Goal: Transaction & Acquisition: Purchase product/service

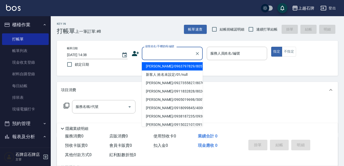
drag, startPoint x: 156, startPoint y: 51, endPoint x: 166, endPoint y: 23, distance: 29.3
click at [157, 50] on input "顧客姓名/手機號碼/編號" at bounding box center [168, 53] width 49 height 9
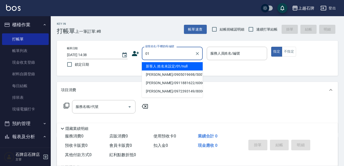
type input "01"
type input "6"
type input "新客人 姓名未設定/01/null"
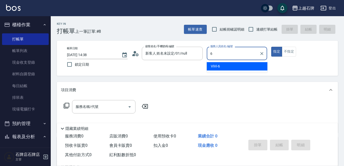
type input "6"
type button "true"
type input "ViVi-6"
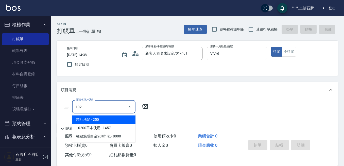
type input "精油洗髮(102)"
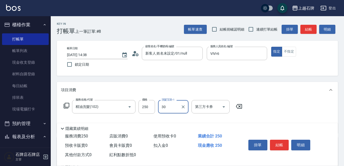
type input "3"
type input "靜美-23"
click at [145, 103] on input "250" at bounding box center [146, 107] width 16 height 14
type input "300"
click at [291, 52] on button "不指定" at bounding box center [288, 52] width 14 height 10
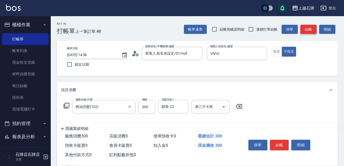
click at [307, 27] on button "結帳" at bounding box center [308, 29] width 16 height 9
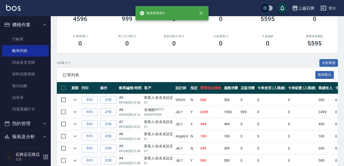
scroll to position [76, 0]
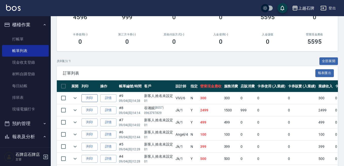
click at [93, 102] on button "列印" at bounding box center [89, 98] width 16 height 8
click at [38, 39] on link "打帳單" at bounding box center [25, 39] width 47 height 12
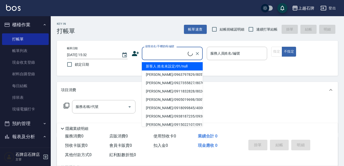
drag, startPoint x: 153, startPoint y: 53, endPoint x: 177, endPoint y: 57, distance: 24.1
click at [153, 53] on input "顧客姓名/手機號碼/編號" at bounding box center [166, 53] width 44 height 9
drag, startPoint x: 192, startPoint y: 63, endPoint x: 267, endPoint y: 74, distance: 75.8
click at [192, 63] on li "新客人 姓名未設定/01/null" at bounding box center [172, 66] width 61 height 8
type input "新客人 姓名未設定/01/null"
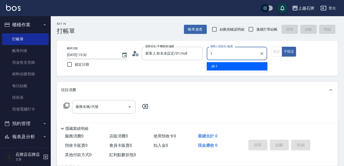
click at [248, 63] on div "Jk -1" at bounding box center [236, 66] width 61 height 8
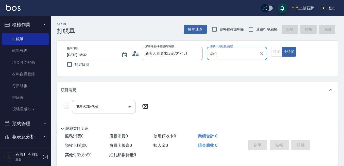
type input "Jk-1"
click at [275, 49] on div "指定 不指定" at bounding box center [301, 52] width 61 height 10
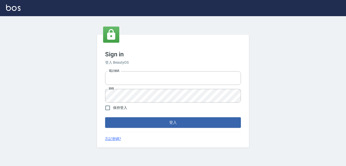
type input "0228278166"
click at [166, 120] on button "登入" at bounding box center [173, 123] width 136 height 11
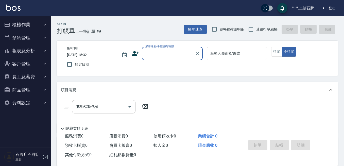
click at [157, 44] on div "帳單日期 2025/09/04 15:32 鎖定日期 顧客姓名/手機號碼/編號 顧客姓名/手機號碼/編號 服務人員姓名/編號 服務人員姓名/編號 指定 不指定" at bounding box center [197, 58] width 281 height 35
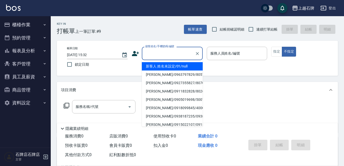
drag, startPoint x: 161, startPoint y: 50, endPoint x: 188, endPoint y: 57, distance: 28.0
click at [161, 50] on div "顧客姓名/手機號碼/編號 顧客姓名/手機號碼/編號" at bounding box center [172, 53] width 61 height 13
click at [195, 65] on li "新客人 姓名未設定/01/null" at bounding box center [172, 66] width 61 height 8
type input "1"
type input "新客人 姓名未設定/01/null"
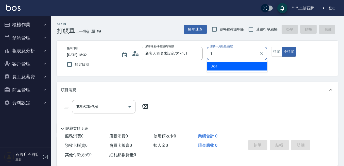
drag, startPoint x: 219, startPoint y: 66, endPoint x: 228, endPoint y: 69, distance: 9.6
click at [219, 66] on div "Jk -1" at bounding box center [236, 66] width 61 height 8
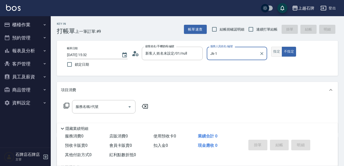
type input "Jk-1"
click at [276, 51] on button "指定" at bounding box center [276, 52] width 11 height 10
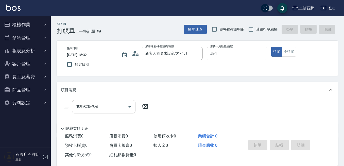
click at [111, 105] on input "服務名稱/代號" at bounding box center [99, 107] width 51 height 9
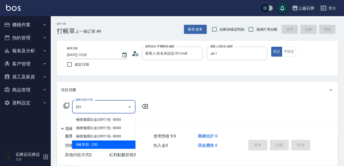
click at [106, 144] on span "B級單剪 - 250" at bounding box center [103, 145] width 63 height 8
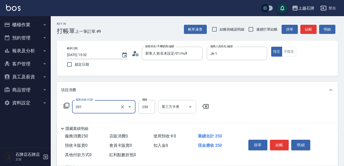
type input "201"
click at [142, 109] on input "250" at bounding box center [146, 107] width 16 height 14
type input "350"
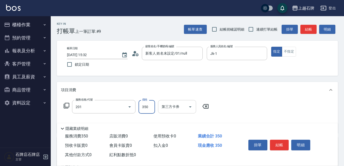
type input "B級單剪(201)"
type input "350"
click at [281, 145] on button "結帳" at bounding box center [279, 145] width 19 height 11
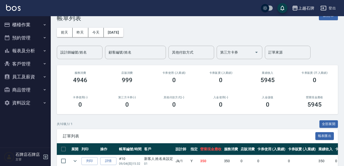
scroll to position [25, 0]
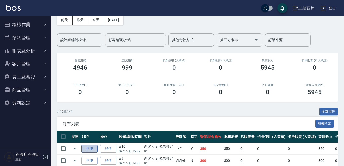
click at [94, 147] on button "列印" at bounding box center [89, 149] width 16 height 8
click at [90, 150] on button "列印" at bounding box center [89, 149] width 16 height 8
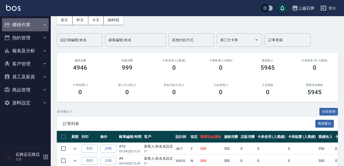
click at [47, 24] on button "櫃檯作業" at bounding box center [25, 24] width 47 height 13
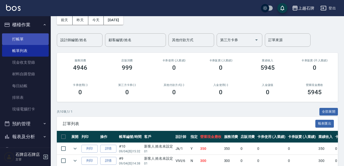
click at [36, 41] on link "打帳單" at bounding box center [25, 39] width 47 height 12
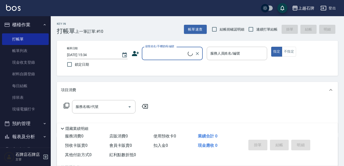
click at [187, 54] on input "顧客姓名/手機號碼/編號" at bounding box center [166, 53] width 44 height 9
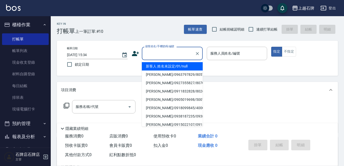
click at [186, 67] on li "新客人 姓名未設定/01/null" at bounding box center [172, 66] width 61 height 8
type input "新客人 姓名未設定/01/null"
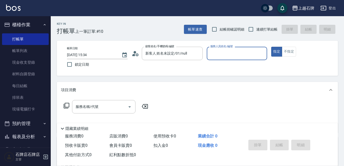
click at [212, 55] on input "服務人員姓名/編號" at bounding box center [237, 53] width 56 height 9
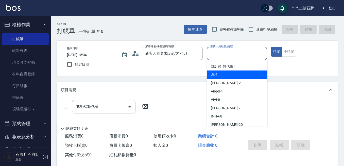
click at [226, 73] on div "Jk -1" at bounding box center [236, 75] width 61 height 8
type input "Jk-1"
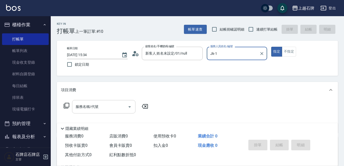
click at [102, 106] on input "服務名稱/代號" at bounding box center [99, 107] width 51 height 9
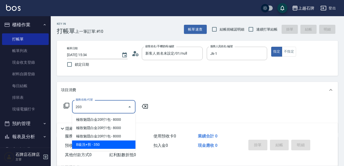
click at [110, 145] on span "B級洗+剪 - 350" at bounding box center [103, 145] width 63 height 8
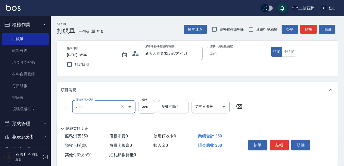
type input "B級洗+剪(203)"
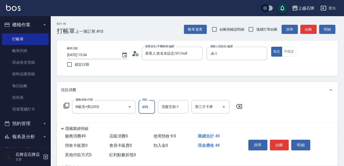
type input "499"
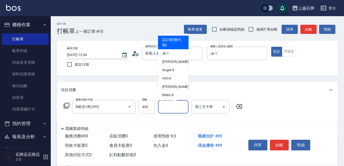
drag, startPoint x: 168, startPoint y: 106, endPoint x: 170, endPoint y: 110, distance: 4.2
click at [169, 107] on div "洗髮互助-1 洗髮互助-1" at bounding box center [173, 106] width 30 height 13
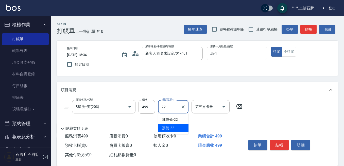
click at [169, 126] on span "嘉芸 -22" at bounding box center [168, 128] width 12 height 5
type input "嘉芸-22"
click at [278, 144] on button "結帳" at bounding box center [279, 145] width 19 height 11
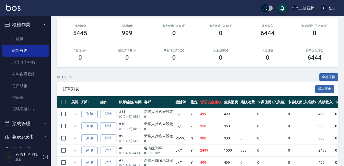
scroll to position [76, 0]
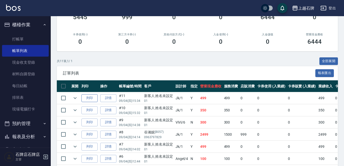
click at [85, 97] on button "列印" at bounding box center [89, 98] width 16 height 8
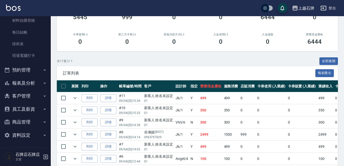
click at [29, 86] on button "報表及分析" at bounding box center [25, 83] width 47 height 13
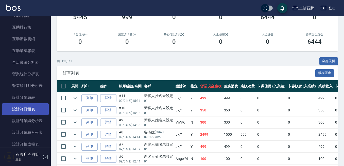
scroll to position [231, 0]
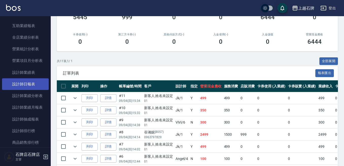
click at [34, 85] on link "設計師日報表" at bounding box center [25, 85] width 47 height 12
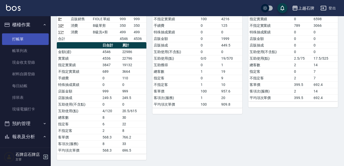
click at [31, 45] on link "打帳單" at bounding box center [25, 39] width 47 height 12
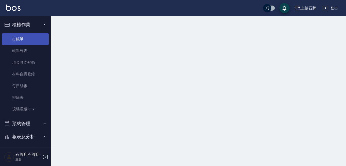
click at [32, 42] on link "打帳單" at bounding box center [25, 39] width 47 height 12
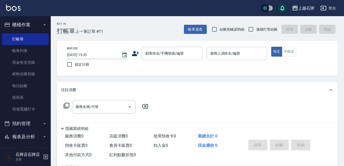
click at [158, 35] on div "Key In 打帳單 上一筆訂單:#11 帳單速查 結帳前確認明細 連續打單結帳 掛單 結帳 明細 帳單日期 2025/09/04 15:35 鎖定日期 顧客…" at bounding box center [197, 131] width 293 height 231
click at [179, 55] on input "顧客姓名/手機號碼/編號" at bounding box center [168, 53] width 49 height 9
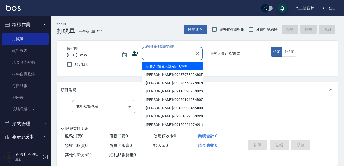
click at [178, 67] on li "新客人 姓名未設定/01/null" at bounding box center [172, 66] width 61 height 8
type input "新客人 姓名未設定/01/null"
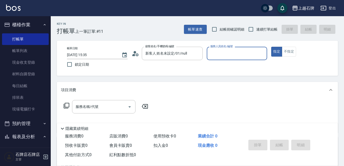
click at [244, 54] on input "服務人員姓名/編號" at bounding box center [237, 53] width 56 height 9
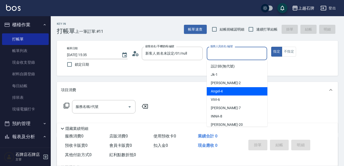
drag, startPoint x: 239, startPoint y: 90, endPoint x: 129, endPoint y: 91, distance: 109.9
click at [232, 89] on div "Angel -4" at bounding box center [236, 91] width 61 height 8
type input "Angel-4"
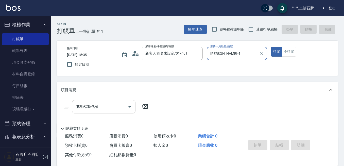
drag, startPoint x: 105, startPoint y: 110, endPoint x: 106, endPoint y: 102, distance: 8.4
click at [104, 109] on input "服務名稱/代號" at bounding box center [99, 107] width 51 height 9
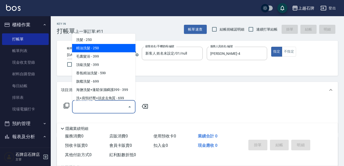
drag, startPoint x: 118, startPoint y: 48, endPoint x: 129, endPoint y: 43, distance: 11.8
click at [119, 47] on span "精油洗髮 - 250" at bounding box center [103, 48] width 63 height 8
type input "精油洗髮(102)"
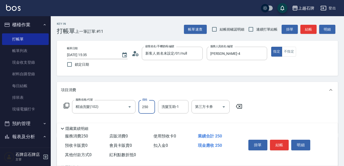
click at [148, 109] on input "250" at bounding box center [146, 107] width 16 height 14
type input "400"
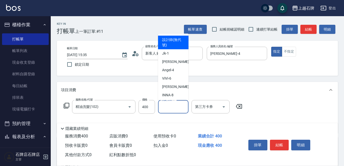
click at [172, 107] on input "洗髮互助-1" at bounding box center [173, 107] width 26 height 9
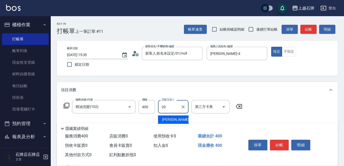
click at [181, 122] on div "彥伶 -20" at bounding box center [173, 120] width 30 height 8
type input "彥伶-20"
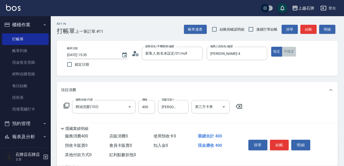
click at [293, 53] on button "不指定" at bounding box center [288, 52] width 14 height 10
click at [277, 145] on button "結帳" at bounding box center [279, 145] width 19 height 11
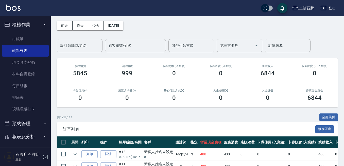
scroll to position [51, 0]
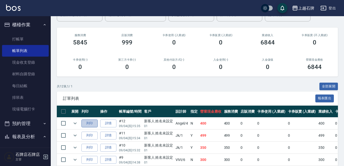
click at [88, 124] on button "列印" at bounding box center [89, 124] width 16 height 8
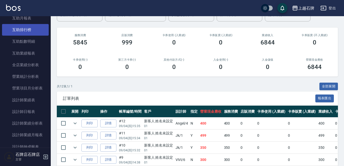
scroll to position [228, 0]
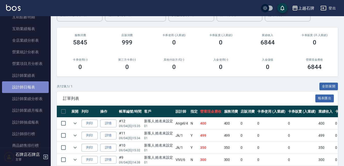
click at [26, 85] on link "設計師日報表" at bounding box center [25, 88] width 47 height 12
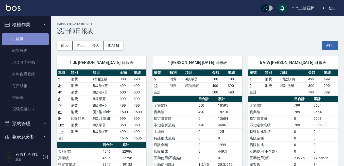
click at [37, 40] on link "打帳單" at bounding box center [25, 39] width 47 height 12
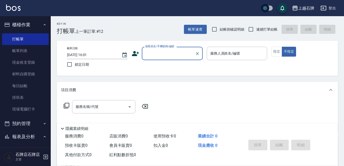
click at [161, 33] on div "Key In 打帳單 上一筆訂單:#12 帳單速查 結帳前確認明細 連續打單結帳 掛單 結帳 明細" at bounding box center [194, 25] width 287 height 18
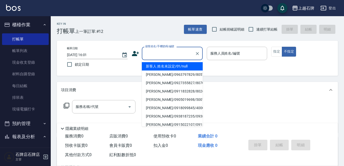
click at [160, 52] on input "顧客姓名/手機號碼/編號" at bounding box center [168, 53] width 49 height 9
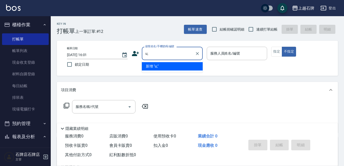
type input "u;6"
click at [199, 52] on icon "Clear" at bounding box center [197, 53] width 5 height 5
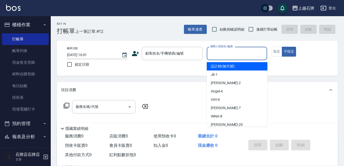
click at [235, 52] on input "服務人員姓名/編號" at bounding box center [237, 53] width 56 height 9
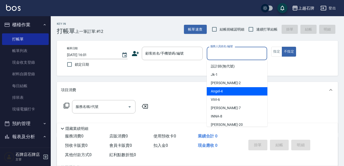
click at [233, 89] on div "Angel -4" at bounding box center [236, 91] width 61 height 8
type input "Angel-4"
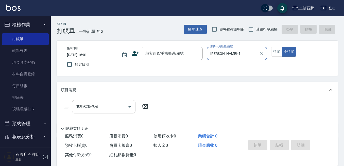
click at [111, 107] on input "服務名稱/代號" at bounding box center [99, 107] width 51 height 9
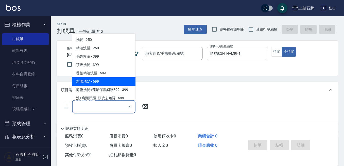
click at [65, 104] on icon at bounding box center [67, 106] width 6 height 6
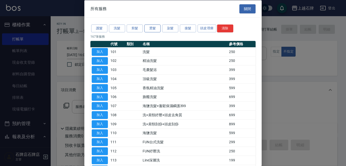
click at [153, 29] on button "燙髮" at bounding box center [152, 29] width 16 height 8
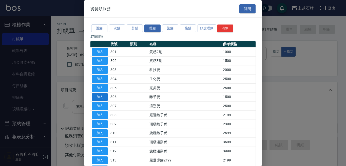
click at [97, 95] on button "加入" at bounding box center [100, 97] width 16 height 8
type input "離子燙(306)"
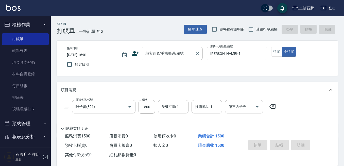
click at [174, 54] on input "顧客姓名/手機號碼/編號" at bounding box center [168, 53] width 49 height 9
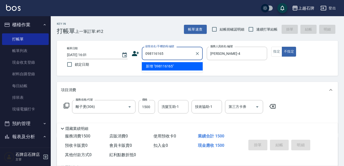
type input "0981161655"
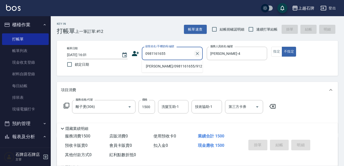
click at [199, 53] on icon "Clear" at bounding box center [197, 53] width 5 height 5
click at [158, 54] on input "顧客姓名/手機號碼/編號" at bounding box center [168, 53] width 49 height 9
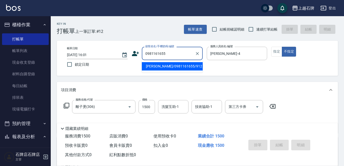
click at [191, 64] on li "楊佳馨/0981161655/912" at bounding box center [172, 66] width 61 height 8
type input "楊佳馨/0981161655/912"
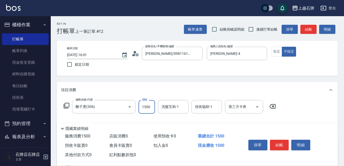
click at [147, 108] on input "1500" at bounding box center [146, 107] width 16 height 14
type input "2000"
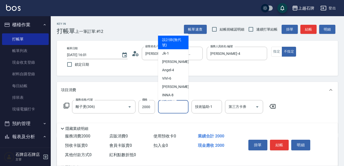
click at [167, 109] on input "洗髮互助-1" at bounding box center [173, 107] width 26 height 9
click at [277, 51] on button "指定" at bounding box center [276, 52] width 11 height 10
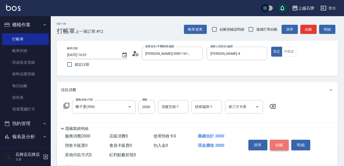
click at [279, 144] on button "結帳" at bounding box center [279, 145] width 19 height 11
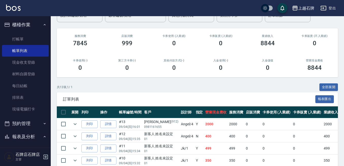
scroll to position [51, 0]
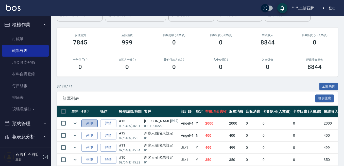
click at [86, 123] on button "列印" at bounding box center [89, 124] width 16 height 8
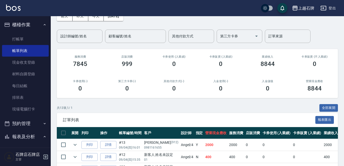
scroll to position [0, 0]
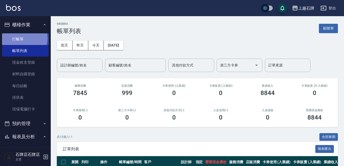
click at [24, 38] on link "打帳單" at bounding box center [25, 39] width 47 height 12
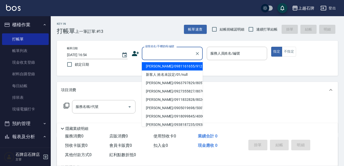
click at [168, 54] on input "顧客姓名/手機號碼/編號" at bounding box center [168, 53] width 49 height 9
click at [173, 65] on li "王書寧/0939299350/943" at bounding box center [172, 66] width 61 height 8
type input "王書寧/0939299350/943"
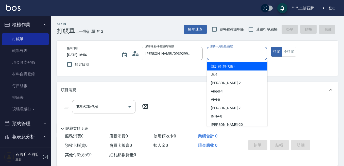
click at [237, 56] on input "服務人員姓名/編號" at bounding box center [237, 53] width 56 height 9
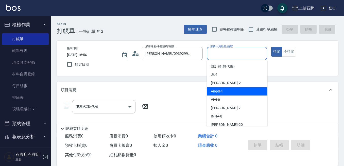
click at [222, 90] on span "Angel -4" at bounding box center [217, 91] width 12 height 5
type input "Angel-4"
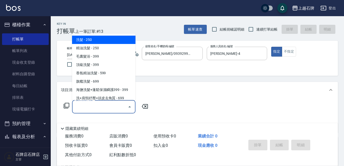
click at [118, 109] on input "服務名稱/代號" at bounding box center [99, 107] width 51 height 9
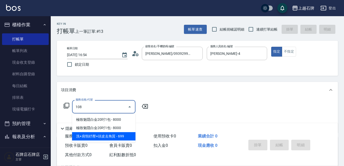
click at [121, 137] on span "洗+肩頸紓壓+頭皮去角質 - 699" at bounding box center [103, 136] width 63 height 8
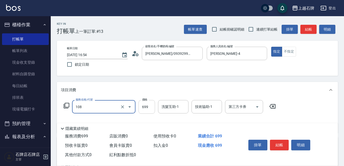
type input "洗+肩頸紓壓+頭皮去角質(108)"
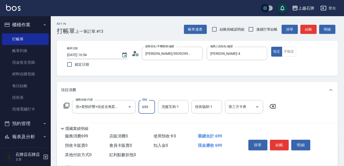
click at [150, 110] on input "699" at bounding box center [146, 107] width 16 height 14
type input "700"
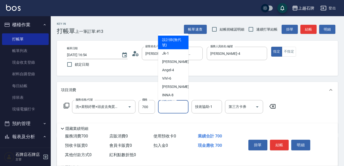
click at [161, 110] on input "洗髮互助-1" at bounding box center [173, 107] width 26 height 9
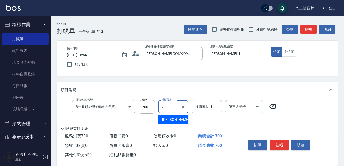
drag, startPoint x: 182, startPoint y: 120, endPoint x: 216, endPoint y: 104, distance: 37.8
click at [187, 119] on div "彥伶 -20" at bounding box center [173, 120] width 30 height 8
type input "彥伶-20"
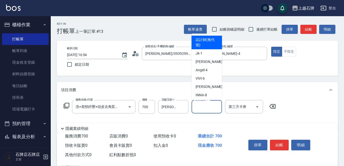
click at [203, 111] on input "技術協助-1" at bounding box center [207, 107] width 26 height 9
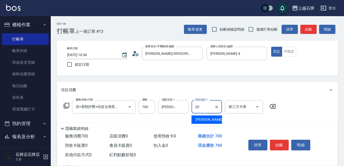
click at [215, 121] on div "彥伶 -20" at bounding box center [206, 120] width 30 height 8
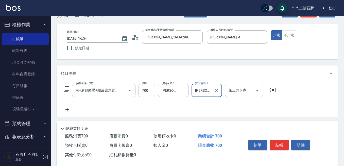
scroll to position [25, 0]
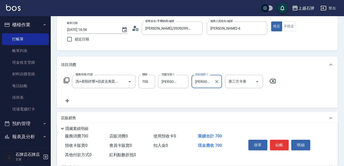
type input "彥伶-20"
click at [64, 81] on icon at bounding box center [67, 81] width 6 height 6
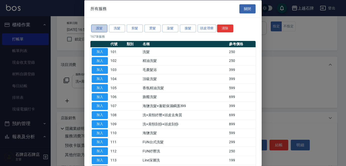
click at [101, 28] on button "護髮" at bounding box center [99, 29] width 16 height 8
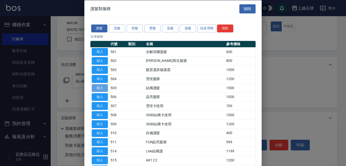
click at [103, 89] on button "加入" at bounding box center [100, 88] width 16 height 8
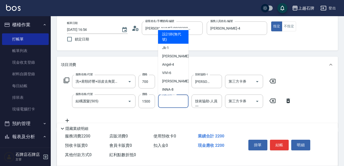
click at [173, 101] on input "洗髮互助-1" at bounding box center [173, 101] width 26 height 9
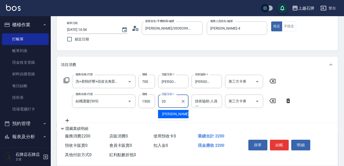
click at [178, 114] on div "彥伶 -20" at bounding box center [173, 114] width 30 height 8
type input "彥伶-20"
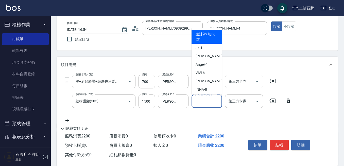
click at [207, 102] on input "技術協助-人員一" at bounding box center [207, 101] width 26 height 9
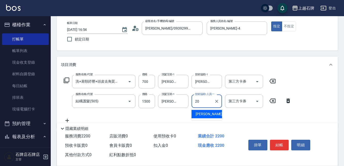
click at [217, 113] on div "彥伶 -20" at bounding box center [206, 114] width 30 height 8
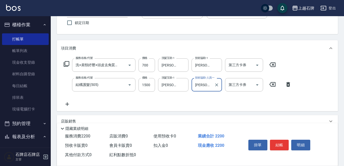
scroll to position [51, 0]
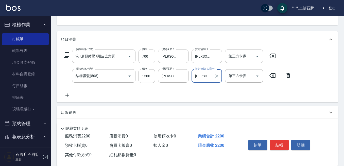
type input "彥伶-20"
click at [67, 96] on icon at bounding box center [67, 96] width 4 height 4
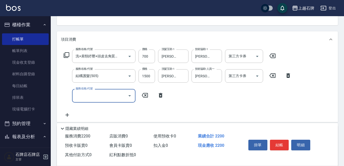
scroll to position [0, 0]
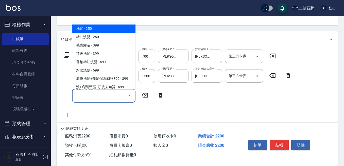
click at [87, 98] on input "服務名稱/代號" at bounding box center [99, 95] width 51 height 9
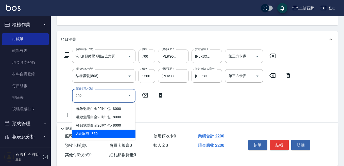
click at [103, 135] on span "A級單剪 - 350" at bounding box center [103, 134] width 63 height 8
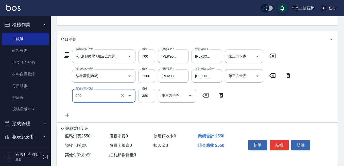
type input "A級單剪(202)"
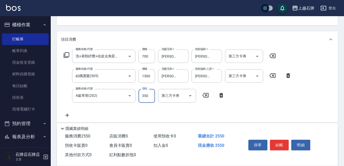
click at [146, 95] on input "350" at bounding box center [146, 96] width 16 height 14
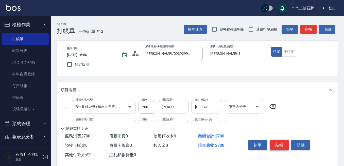
type input "500"
click at [276, 142] on button "結帳" at bounding box center [279, 145] width 19 height 11
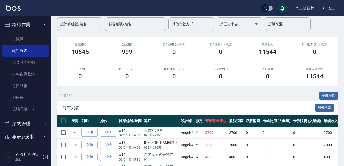
scroll to position [51, 0]
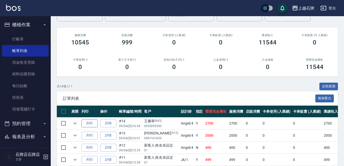
click at [91, 124] on button "列印" at bounding box center [89, 124] width 16 height 8
click at [23, 39] on link "打帳單" at bounding box center [25, 39] width 47 height 12
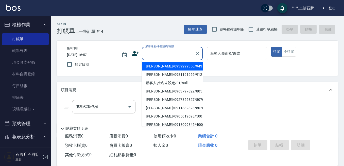
click at [165, 56] on input "顧客姓名/手機號碼/編號" at bounding box center [168, 53] width 49 height 9
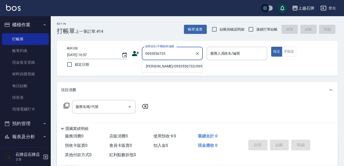
drag, startPoint x: 169, startPoint y: 71, endPoint x: 239, endPoint y: 61, distance: 70.0
click at [170, 70] on li "鍾丹丹/0953556733/0953556733" at bounding box center [172, 66] width 61 height 8
type input "鍾丹丹/0953556733/0953556733"
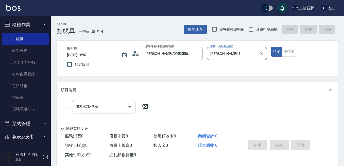
type input "Angel-4"
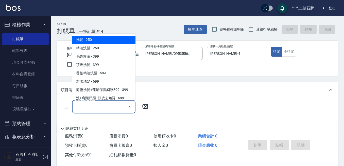
click at [105, 108] on input "服務名稱/代號" at bounding box center [99, 107] width 51 height 9
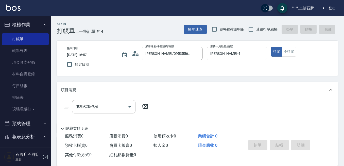
click at [66, 106] on icon at bounding box center [66, 106] width 6 height 6
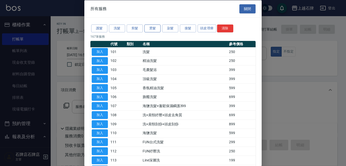
click at [156, 28] on button "燙髮" at bounding box center [152, 29] width 16 height 8
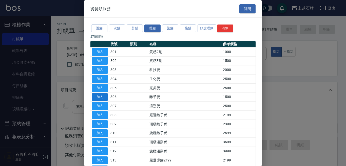
click at [101, 98] on button "加入" at bounding box center [100, 97] width 16 height 8
type input "離子燙(306)"
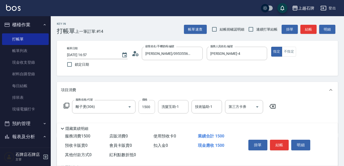
click at [148, 108] on input "1500" at bounding box center [146, 107] width 16 height 14
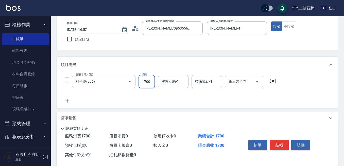
type input "1700"
click at [67, 80] on icon at bounding box center [66, 81] width 6 height 6
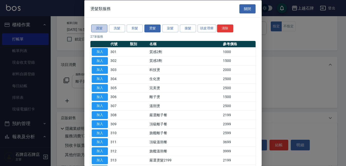
click at [100, 28] on button "護髮" at bounding box center [99, 29] width 16 height 8
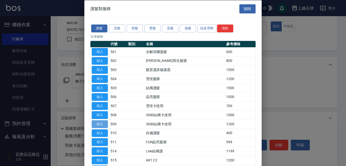
click at [100, 124] on button "加入" at bounding box center [100, 124] width 16 height 8
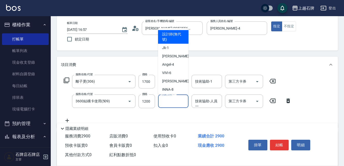
click at [176, 102] on input "洗髮互助-1" at bounding box center [173, 101] width 26 height 9
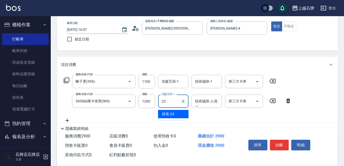
drag, startPoint x: 173, startPoint y: 117, endPoint x: 196, endPoint y: 112, distance: 23.8
click at [174, 117] on div "靜美 -23" at bounding box center [173, 114] width 30 height 8
type input "靜美-23"
click at [200, 102] on input "技術協助-人員一" at bounding box center [207, 101] width 26 height 9
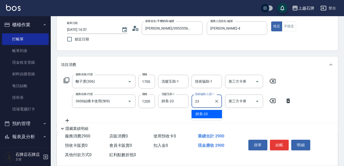
click at [214, 113] on div "靜美 -23" at bounding box center [206, 114] width 30 height 8
click at [257, 102] on icon "Open" at bounding box center [257, 102] width 6 height 6
type input "靜美-23"
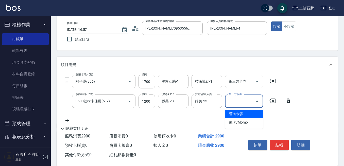
click at [247, 115] on span "舊有卡券" at bounding box center [244, 114] width 38 height 8
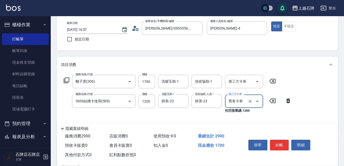
type input "舊有卡券"
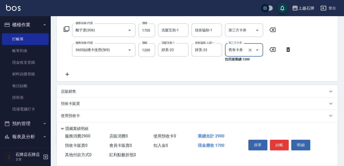
scroll to position [101, 0]
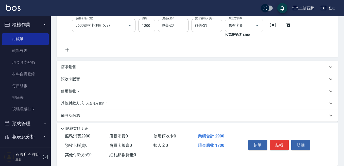
click at [82, 65] on div "店販銷售" at bounding box center [194, 67] width 267 height 5
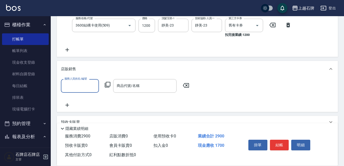
scroll to position [0, 0]
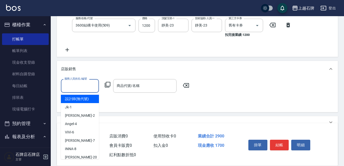
click at [78, 89] on input "服務人員姓名/編號" at bounding box center [79, 86] width 33 height 9
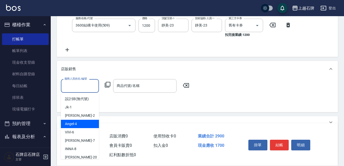
click at [81, 125] on div "Angel -4" at bounding box center [80, 124] width 38 height 8
type input "Angel-4"
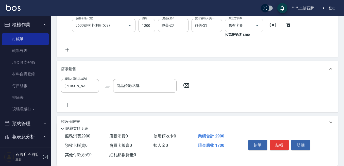
click at [108, 85] on icon at bounding box center [107, 85] width 6 height 6
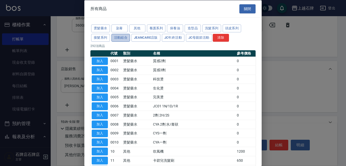
click at [121, 37] on button "活動組合" at bounding box center [120, 38] width 19 height 8
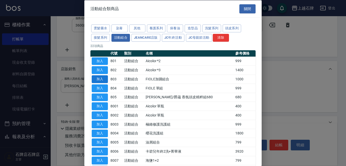
click at [100, 79] on button "加入" at bounding box center [100, 79] width 16 height 8
type input "FIOLE加購組合"
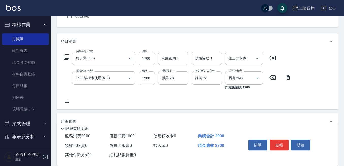
scroll to position [51, 0]
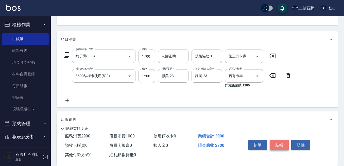
click at [279, 142] on button "結帳" at bounding box center [279, 145] width 19 height 11
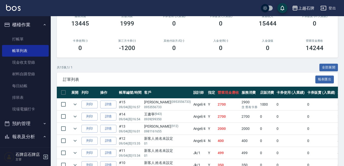
scroll to position [76, 0]
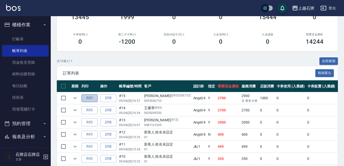
click at [91, 97] on button "列印" at bounding box center [89, 98] width 16 height 8
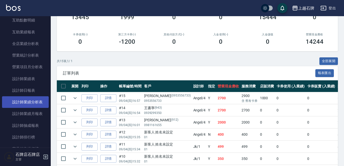
scroll to position [228, 0]
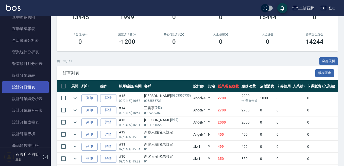
click at [28, 87] on link "設計師日報表" at bounding box center [25, 88] width 47 height 12
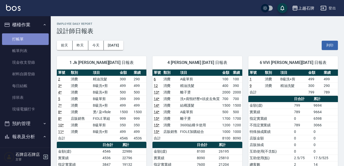
click at [30, 38] on link "打帳單" at bounding box center [25, 39] width 47 height 12
